Goal: Task Accomplishment & Management: Use online tool/utility

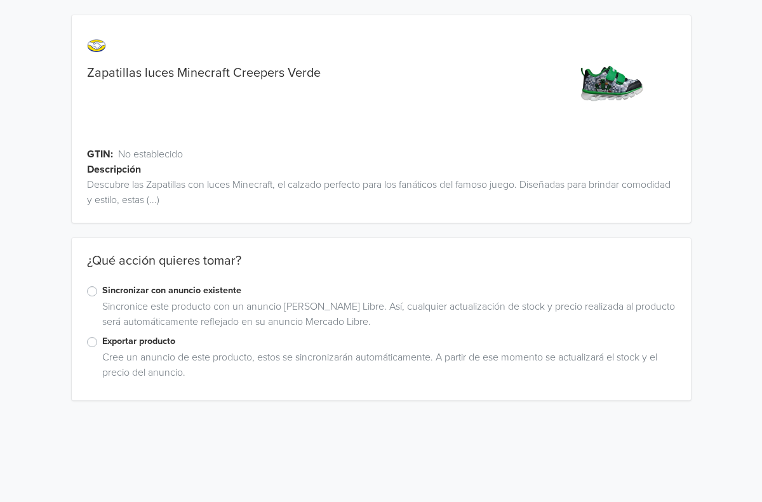
click at [102, 289] on label "Sincronizar con anuncio existente" at bounding box center [388, 291] width 573 height 14
click at [0, 0] on input "Sincronizar con anuncio existente" at bounding box center [0, 0] width 0 height 0
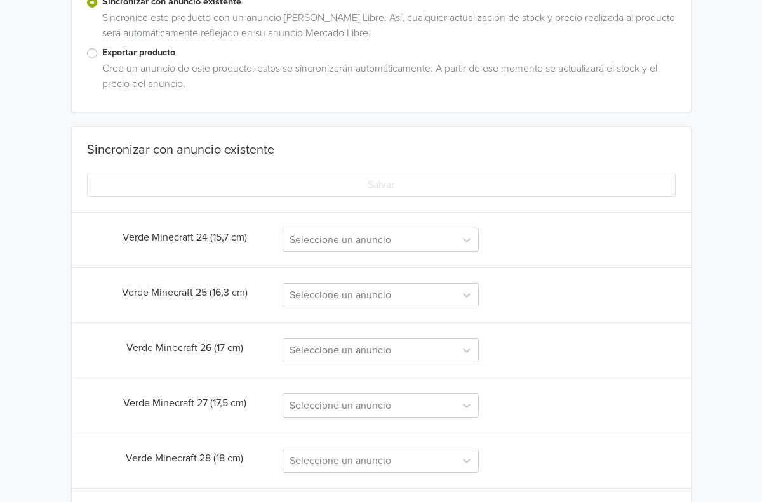
scroll to position [289, 0]
click at [409, 242] on div at bounding box center [368, 239] width 159 height 18
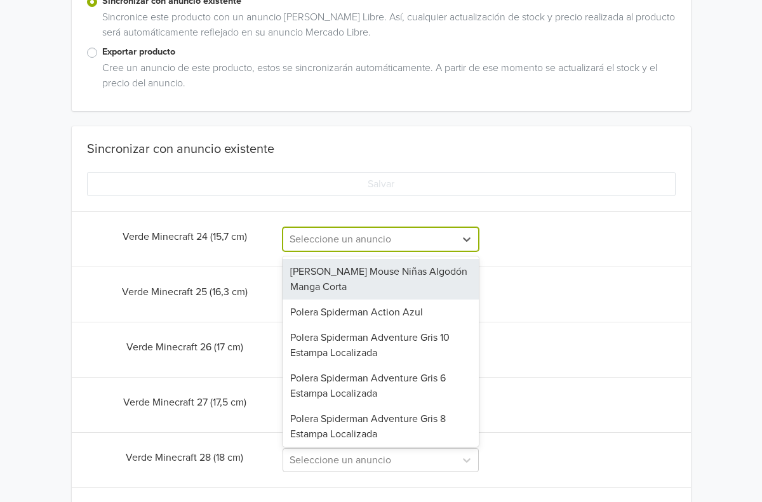
paste input "Zapatillas luces Minecraft Creepers Verde"
type input "Zapatillas luces Minecraft Creepers Verde"
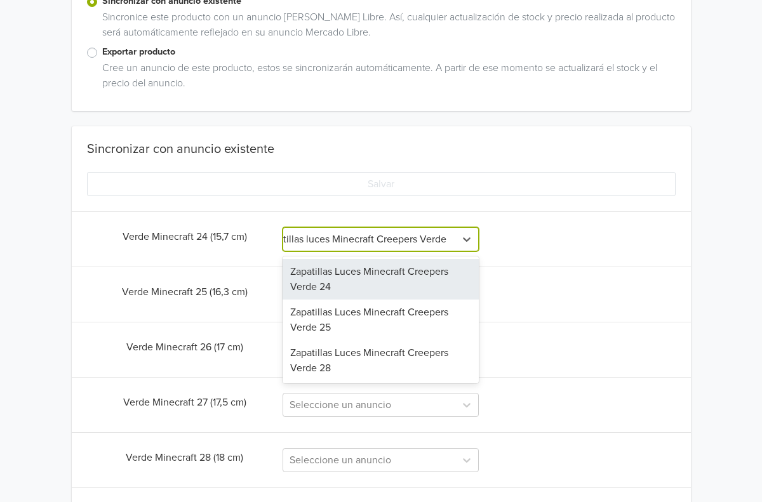
click at [373, 281] on div "Zapatillas Luces Minecraft Creepers Verde 24" at bounding box center [380, 279] width 196 height 41
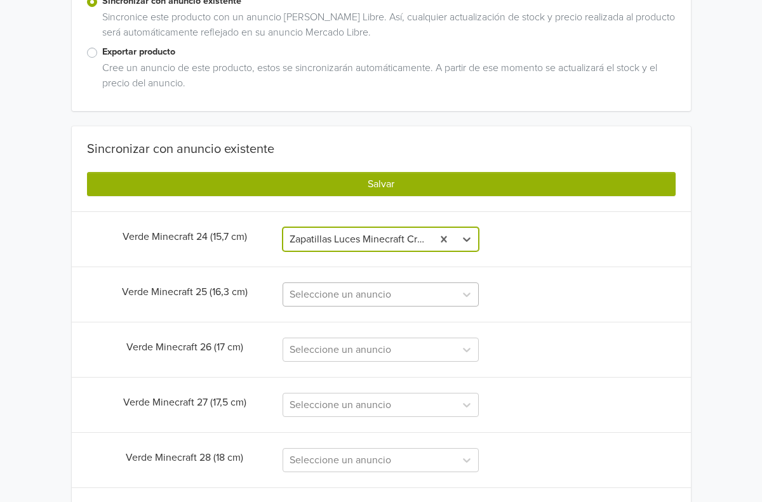
click at [374, 297] on div "Seleccione un anuncio" at bounding box center [368, 294] width 159 height 15
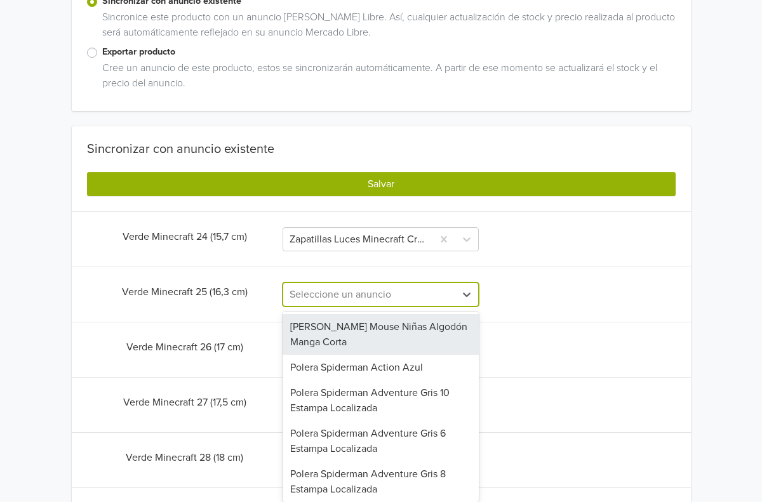
paste input "Zapatillas luces Minecraft Creepers Verde"
type input "Zapatillas luces Minecraft Creepers Verde"
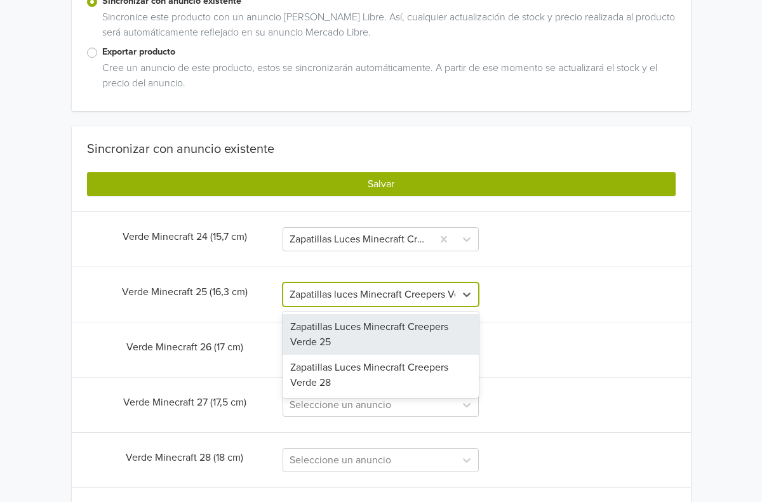
scroll to position [0, 29]
click at [357, 324] on div "Zapatillas Luces Minecraft Creepers Verde 25" at bounding box center [380, 334] width 196 height 41
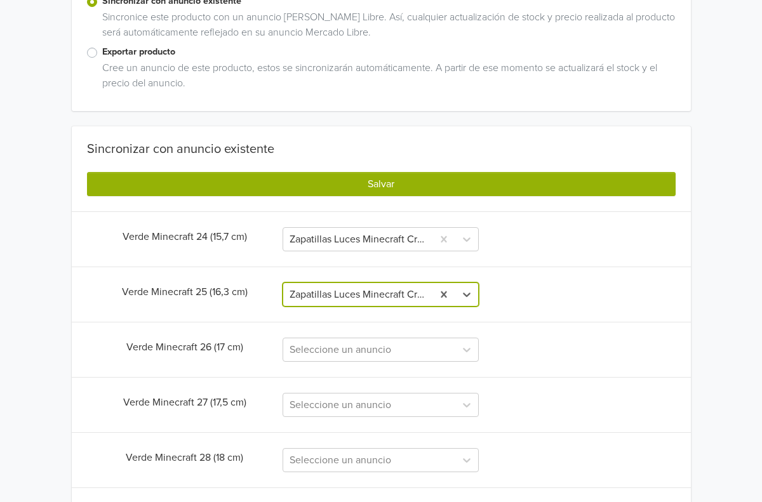
scroll to position [0, 0]
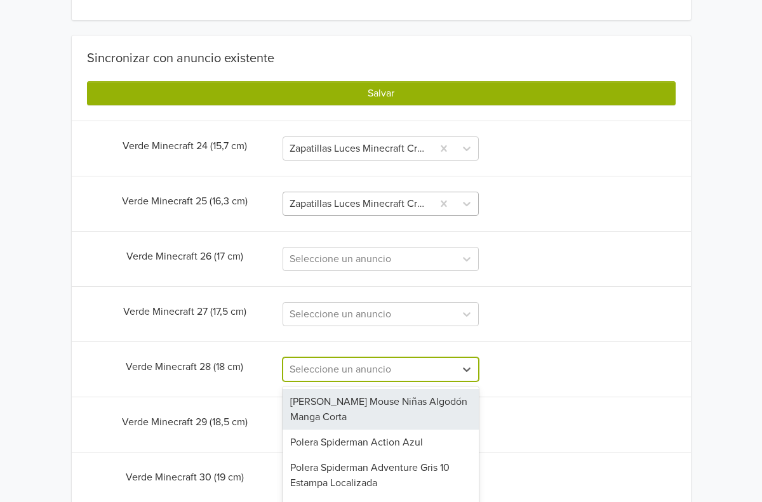
click at [361, 374] on div "[PERSON_NAME] Mouse Niñas Algodón Manga Corta, 1 of 58. 58 results available. U…" at bounding box center [380, 369] width 196 height 24
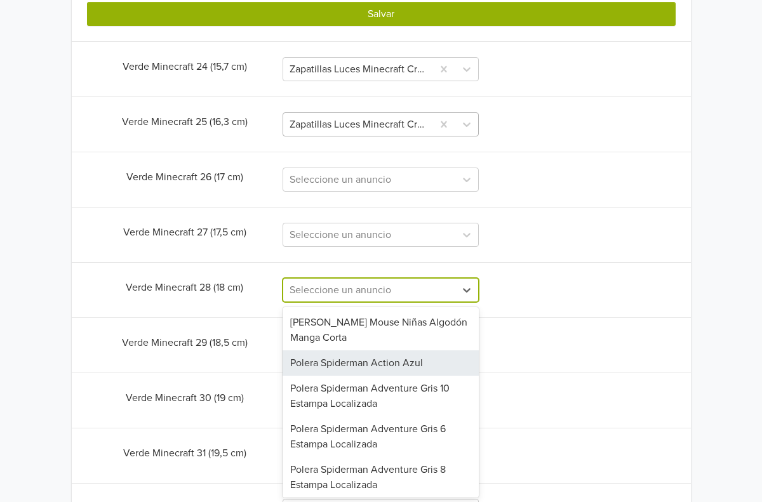
scroll to position [460, 0]
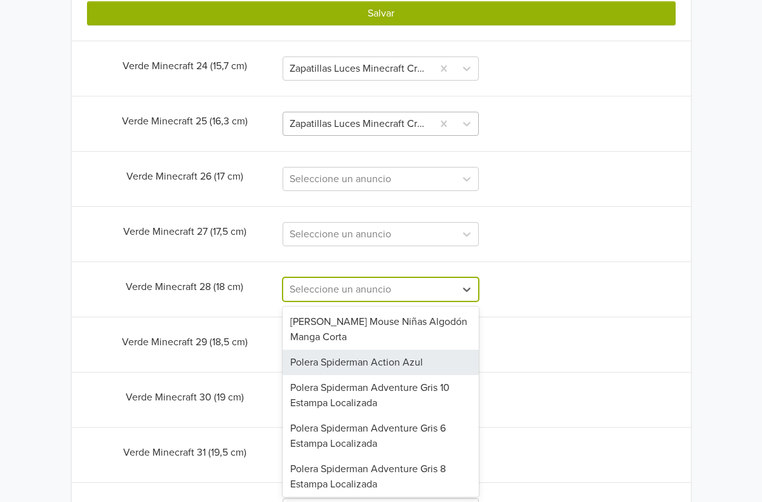
paste input "Zapatillas luces Minecraft Creepers Verde"
type input "Zapatillas luces Minecraft Creepers Verde"
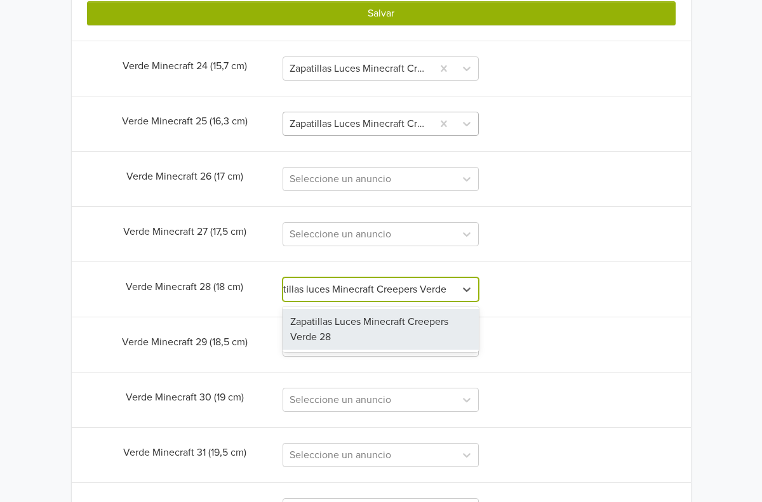
click at [355, 340] on div "Zapatillas Luces Minecraft Creepers Verde 28" at bounding box center [380, 329] width 196 height 41
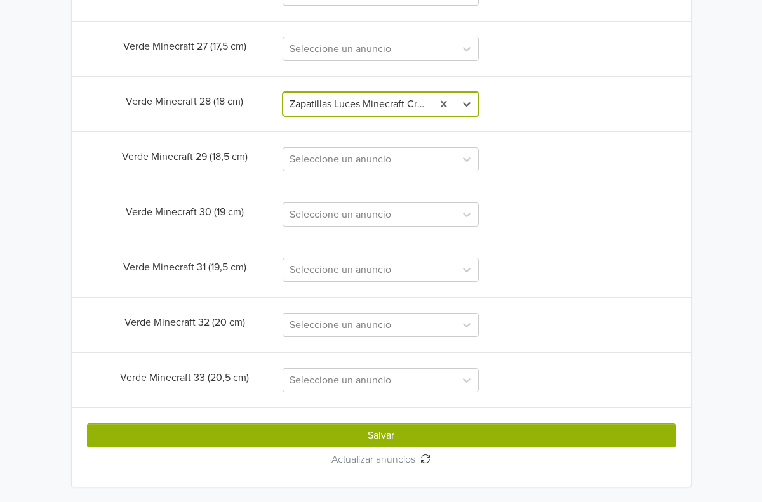
scroll to position [645, 0]
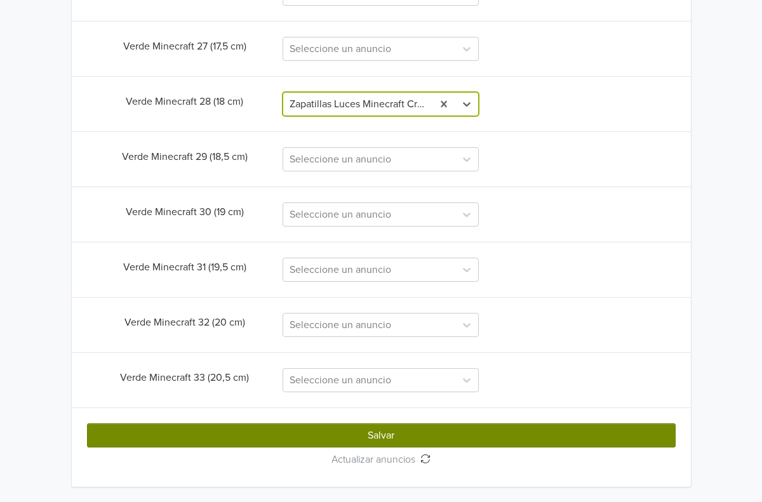
click at [376, 433] on button "Salvar" at bounding box center [381, 435] width 588 height 24
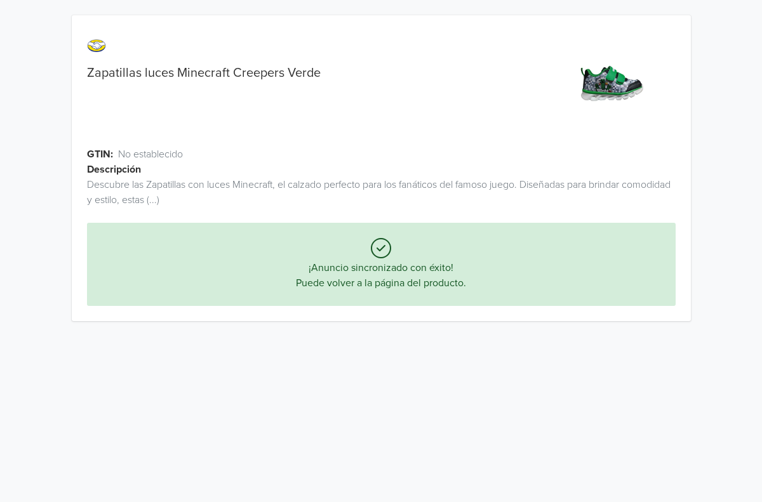
scroll to position [0, 0]
